Goal: Check status: Check status

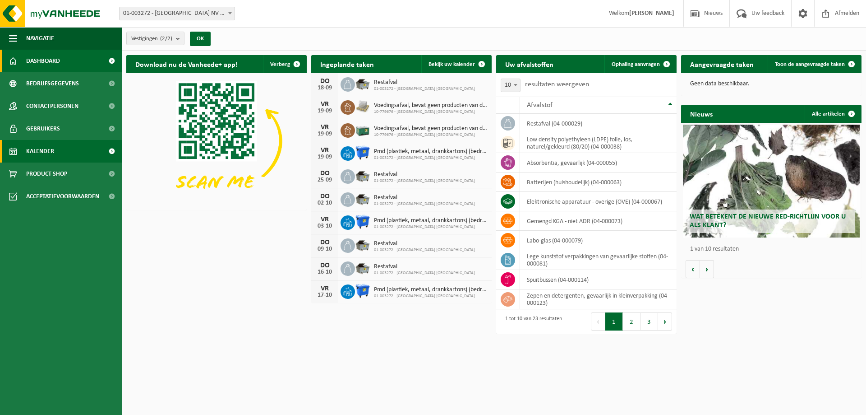
click at [47, 154] on span "Kalender" at bounding box center [40, 151] width 28 height 23
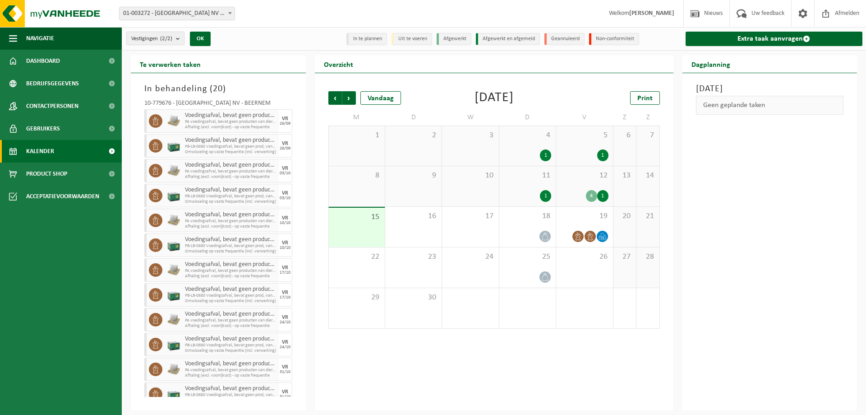
click at [583, 189] on div "12 4 1" at bounding box center [584, 186] width 56 height 40
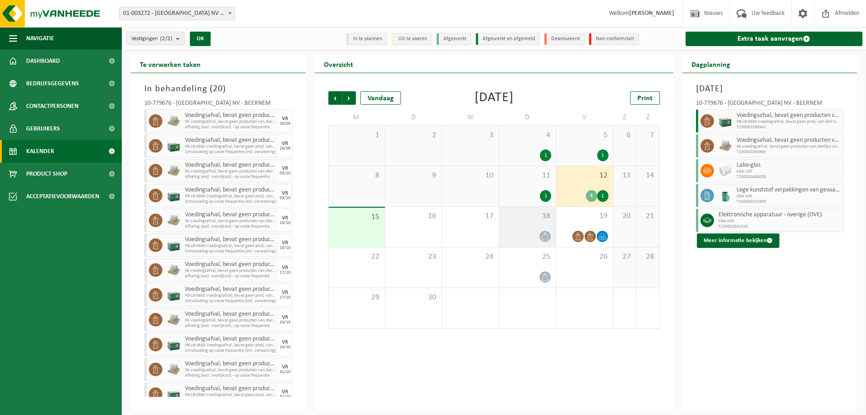
click at [531, 229] on div "18" at bounding box center [528, 227] width 56 height 40
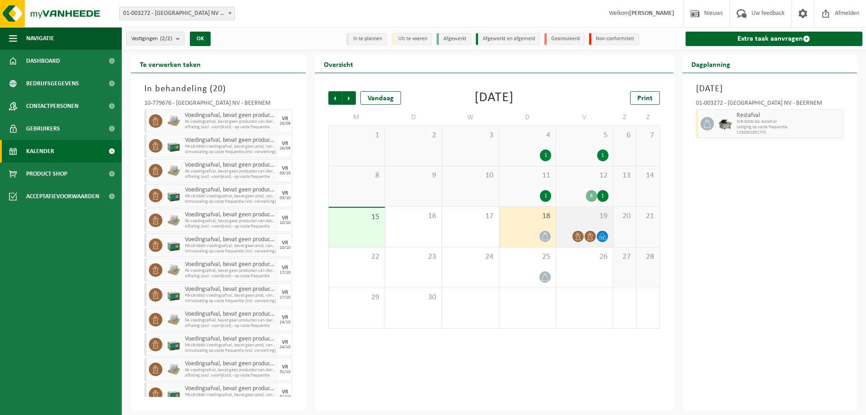
click at [579, 224] on div "19" at bounding box center [584, 227] width 56 height 40
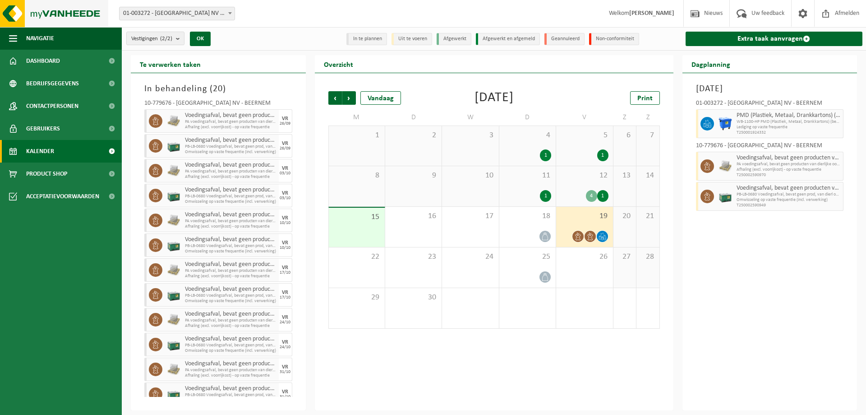
click at [65, 14] on img at bounding box center [54, 13] width 108 height 27
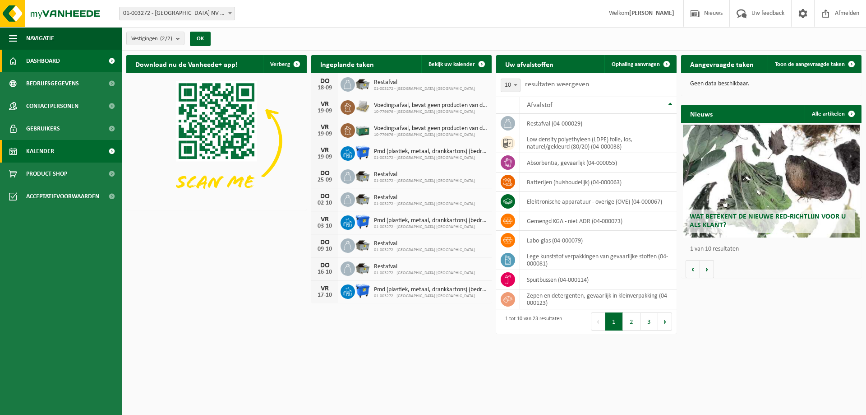
click at [62, 154] on link "Kalender" at bounding box center [61, 151] width 122 height 23
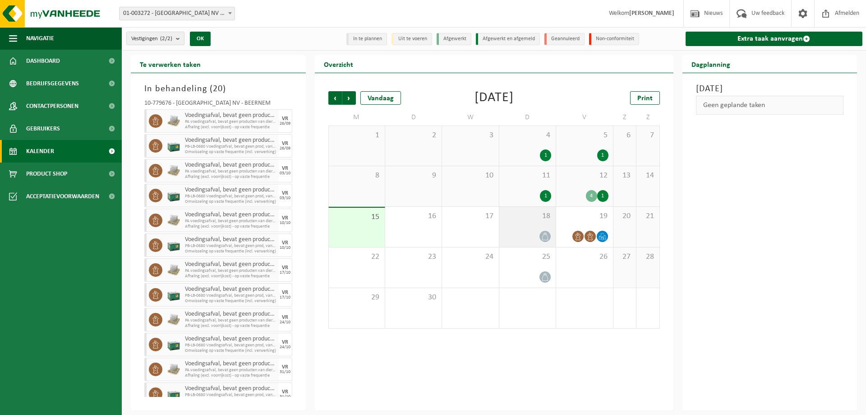
click at [534, 222] on div "18" at bounding box center [528, 227] width 56 height 40
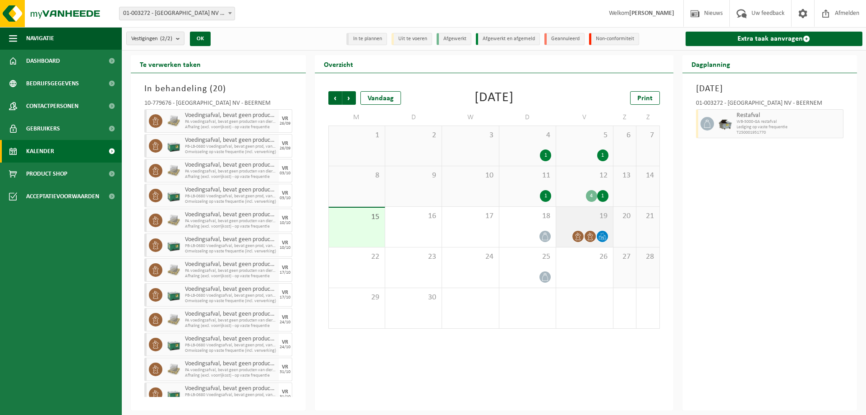
click at [606, 213] on span "19" at bounding box center [584, 216] width 47 height 10
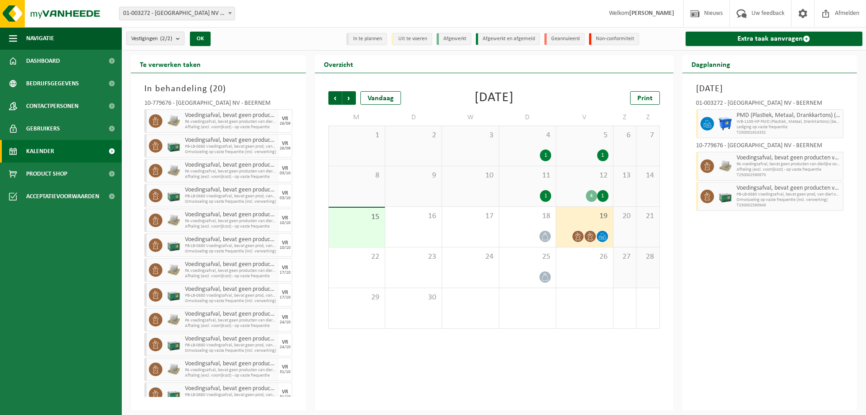
click at [280, 54] on div "Vestigingen (2/2) Alles selecteren Alles deselecteren Actieve selecteren BELGOS…" at bounding box center [433, 205] width 866 height 410
